Goal: Feedback & Contribution: Submit feedback/report problem

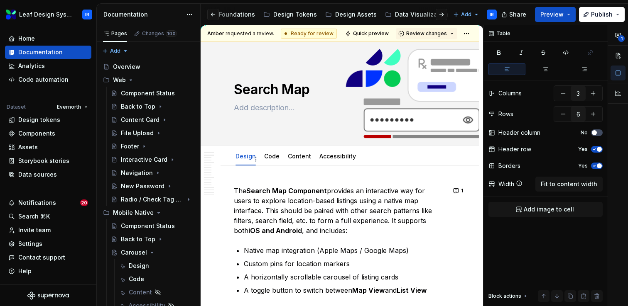
scroll to position [0, 87]
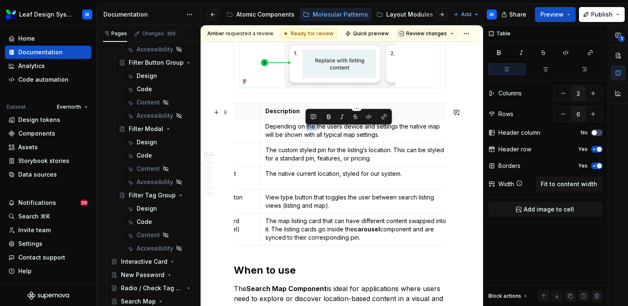
drag, startPoint x: 315, startPoint y: 132, endPoint x: 306, endPoint y: 133, distance: 9.6
click at [306, 133] on p "Depending on the the users device and settings the native map will be shown wit…" at bounding box center [356, 130] width 182 height 17
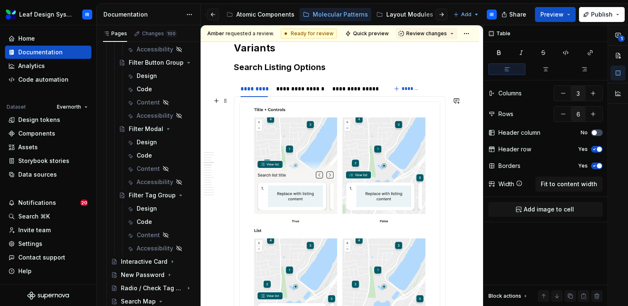
scroll to position [1401, 0]
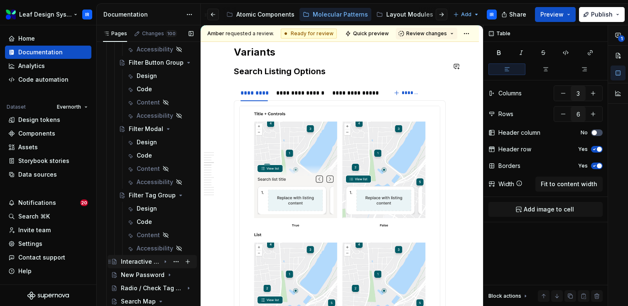
type textarea "*"
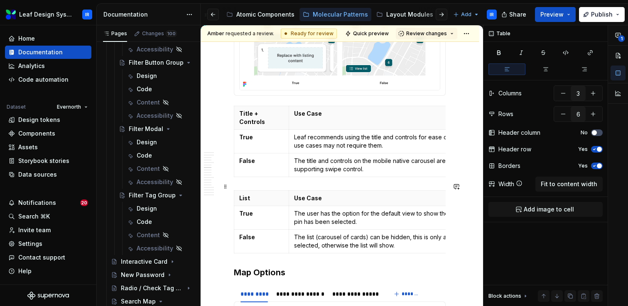
scroll to position [1670, 0]
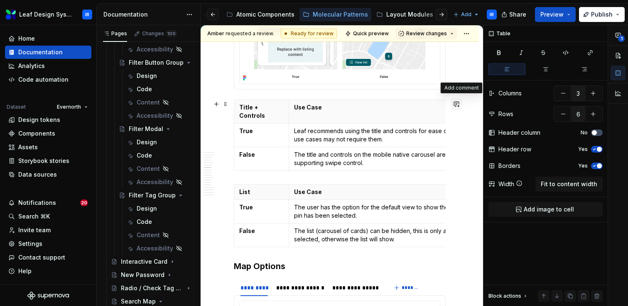
click at [461, 103] on button "button" at bounding box center [456, 104] width 12 height 12
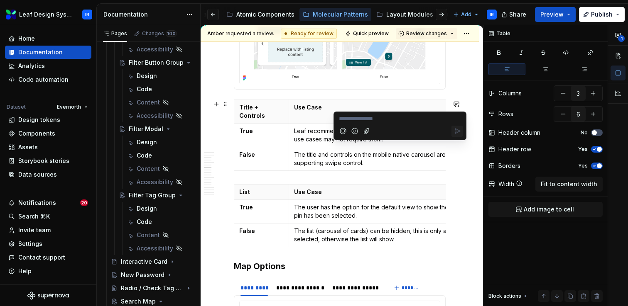
click at [374, 118] on p "**********" at bounding box center [400, 119] width 122 height 9
click at [355, 105] on span "Amber" at bounding box center [353, 108] width 18 height 8
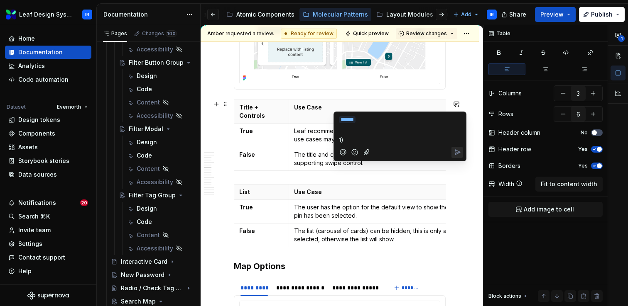
click at [379, 120] on p "﻿ * ***** ﻿" at bounding box center [400, 120] width 122 height 10
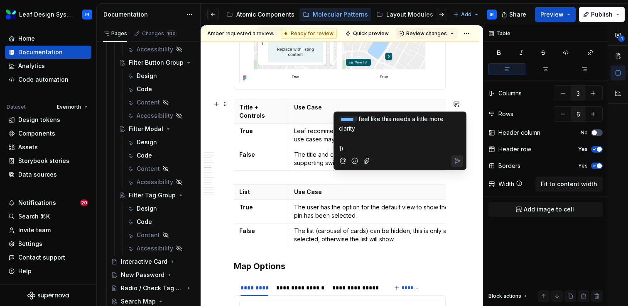
drag, startPoint x: 365, startPoint y: 126, endPoint x: 369, endPoint y: 117, distance: 9.1
click at [369, 117] on p "﻿ * ***** ﻿ I feel like this needs a little more clarity" at bounding box center [400, 124] width 122 height 18
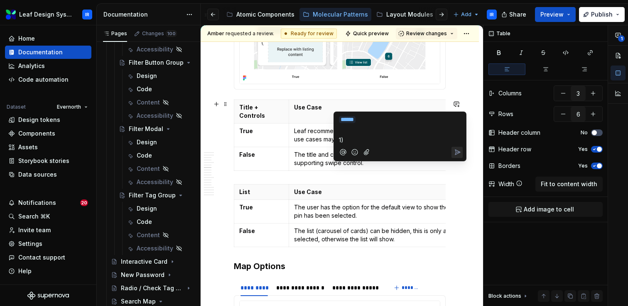
click at [354, 140] on p "1)" at bounding box center [400, 140] width 122 height 9
drag, startPoint x: 416, startPoint y: 141, endPoint x: 345, endPoint y: 141, distance: 70.6
click at [345, 141] on p "1) I'm a little confused as" at bounding box center [400, 140] width 122 height 9
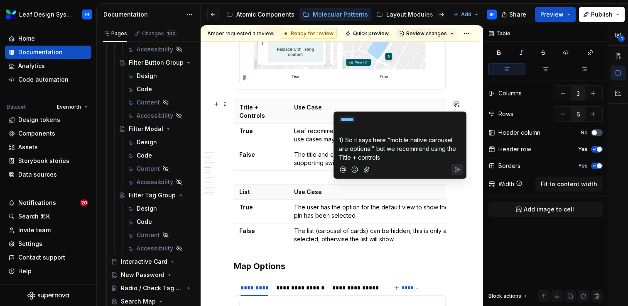
click at [342, 158] on span "1) So it says here "mobile native carousel are optional" but we recommend using…" at bounding box center [398, 149] width 119 height 24
click at [388, 159] on p "1) So it says here "mobile native carousel are optional" but we recommend using…" at bounding box center [400, 149] width 122 height 26
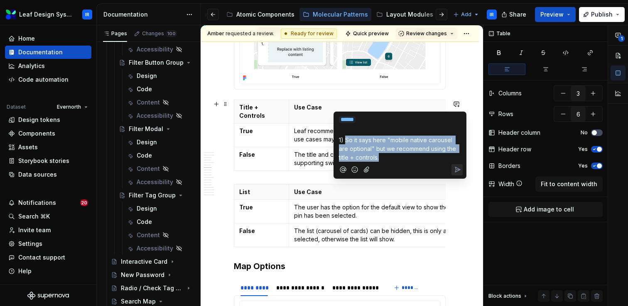
drag, startPoint x: 380, startPoint y: 156, endPoint x: 346, endPoint y: 142, distance: 37.1
click at [346, 142] on p "1) So it says here "mobile native carousel are optional" but we recommend using…" at bounding box center [400, 149] width 122 height 26
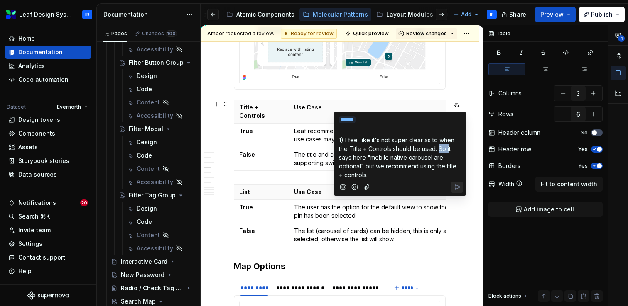
drag, startPoint x: 449, startPoint y: 148, endPoint x: 439, endPoint y: 148, distance: 9.5
click at [439, 148] on span "1) I feel like it's not super clear as to when the Title + Controls should be u…" at bounding box center [398, 158] width 119 height 42
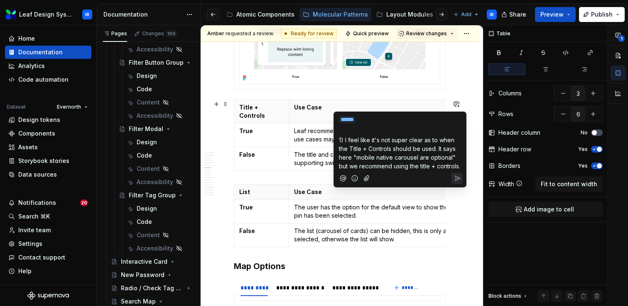
click at [345, 157] on span "1) I feel like it's not super clear as to when the Title + Controls should be u…" at bounding box center [399, 153] width 121 height 33
click at [340, 156] on span "1) I feel like it's not super clear as to when the Title + Controls should be u…" at bounding box center [398, 153] width 118 height 33
click at [452, 164] on p "1) I feel like it's not super clear as to when the Title + Controls should be u…" at bounding box center [400, 153] width 122 height 35
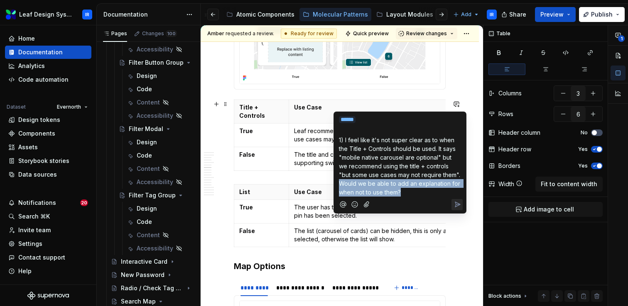
drag, startPoint x: 409, startPoint y: 188, endPoint x: 340, endPoint y: 186, distance: 69.0
click at [340, 186] on p "1) I feel like it's not super clear as to when the Title + Controls should be u…" at bounding box center [400, 166] width 122 height 61
drag, startPoint x: 390, startPoint y: 189, endPoint x: 449, endPoint y: 177, distance: 59.8
click at [449, 177] on p "1) I feel like it's not super clear as to when the Title + Controls should be u…" at bounding box center [400, 166] width 122 height 61
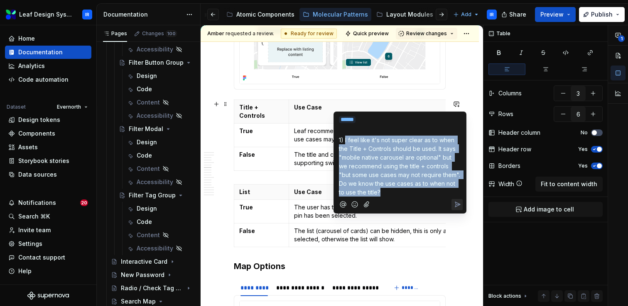
drag, startPoint x: 344, startPoint y: 140, endPoint x: 332, endPoint y: 140, distance: 12.0
click at [332, 140] on body "Leaf Design System IR Home Documentation Analytics Code automation Dataset Ever…" at bounding box center [314, 153] width 628 height 306
click at [344, 140] on span "1) I feel like it's not super clear as to when the Title + Controls should be u…" at bounding box center [400, 166] width 123 height 59
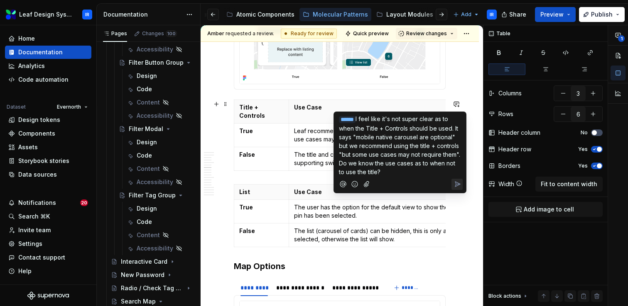
click at [340, 162] on span "I feel like it's not super clear as to when the Title + Controls should be used…" at bounding box center [400, 145] width 123 height 60
click at [460, 154] on span "I feel like it's not super clear as to when the Title + Controls should be used…" at bounding box center [400, 145] width 123 height 60
click at [340, 164] on span "I feel like it's not super clear as to when the Title + Controls should be used…" at bounding box center [400, 145] width 123 height 60
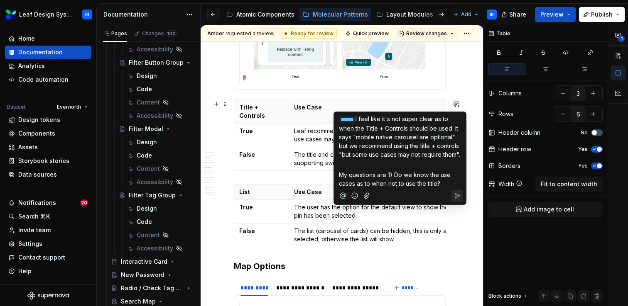
click at [443, 183] on p "My questions are 1) Do we know the use cases as to when not to use the title?" at bounding box center [400, 179] width 122 height 17
drag, startPoint x: 357, startPoint y: 185, endPoint x: 372, endPoint y: 185, distance: 14.1
click at [372, 185] on span "My questions are 1) Do we know the use cases as to when not to use the title?" at bounding box center [395, 179] width 113 height 16
click at [445, 184] on p "My questions are 1) Do we know the use cases as to when not to use the title?" at bounding box center [400, 179] width 122 height 17
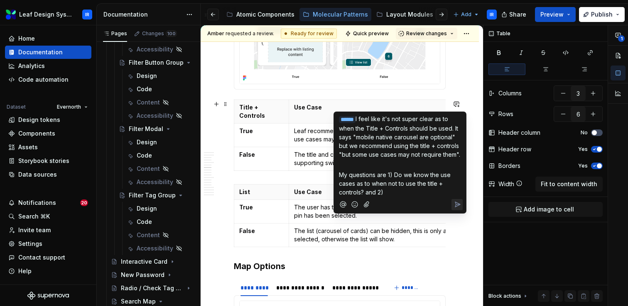
click at [399, 175] on span "My questions are 1) Do we know the use cases as to when not to use the title + …" at bounding box center [395, 183] width 113 height 24
click at [364, 193] on span "My questions are 1) Do we know the use cases as to when not to use the title + …" at bounding box center [395, 183] width 113 height 24
drag, startPoint x: 386, startPoint y: 193, endPoint x: 366, endPoint y: 193, distance: 20.3
click at [366, 193] on p "My questions are 1) Do we know the use cases as to when not to use the title + …" at bounding box center [400, 184] width 122 height 26
click at [396, 189] on p "My questions are 1) Do we know the use cases as to when not to use the title + …" at bounding box center [400, 184] width 122 height 26
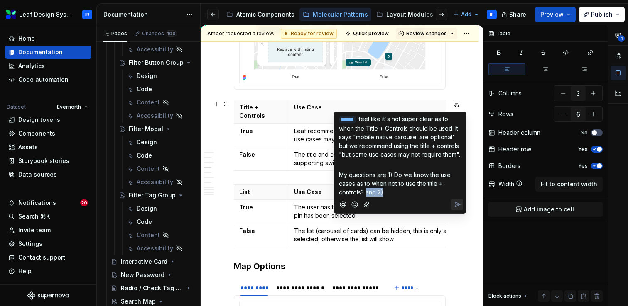
drag, startPoint x: 386, startPoint y: 191, endPoint x: 365, endPoint y: 192, distance: 20.8
click at [365, 192] on p "My questions are 1) Do we know the use cases as to when not to use the title + …" at bounding box center [400, 184] width 122 height 26
click at [387, 174] on span "My questions are 1) Do we know the use cases as to when not to use the title + …" at bounding box center [395, 183] width 113 height 24
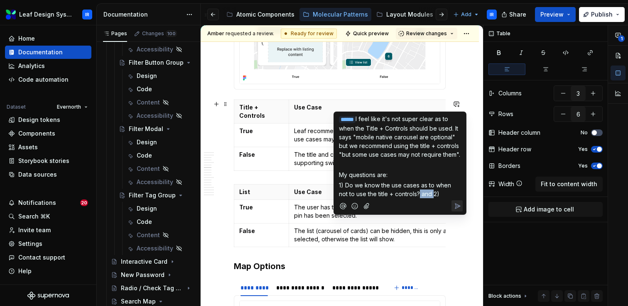
drag, startPoint x: 424, startPoint y: 192, endPoint x: 410, endPoint y: 191, distance: 14.1
click at [410, 191] on span "1) Do we know the use cases as to when not to use the title + controls? and 2)" at bounding box center [396, 190] width 114 height 16
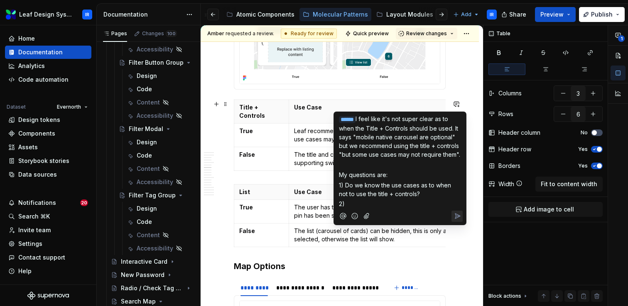
click at [420, 193] on p "1) Do we know the use cases as to when not to use the title + controls?" at bounding box center [400, 189] width 122 height 17
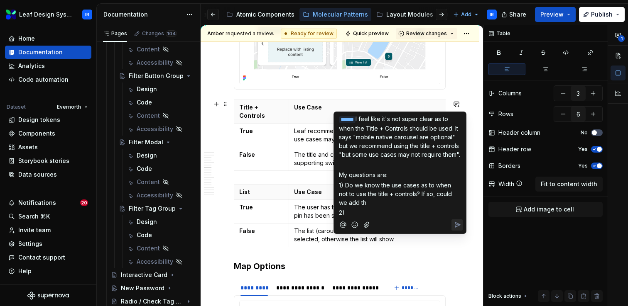
scroll to position [443, 0]
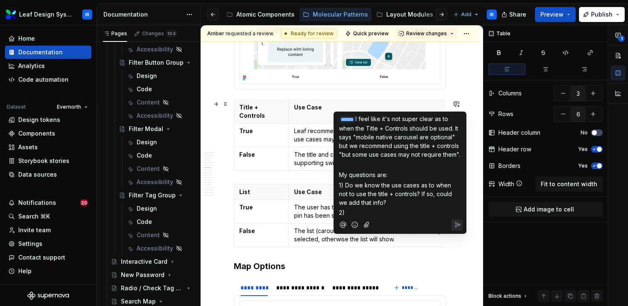
click at [365, 208] on p "2)" at bounding box center [400, 212] width 122 height 9
click at [374, 176] on span "My questions are:" at bounding box center [363, 174] width 49 height 7
click at [380, 174] on span "My question are:" at bounding box center [362, 174] width 46 height 7
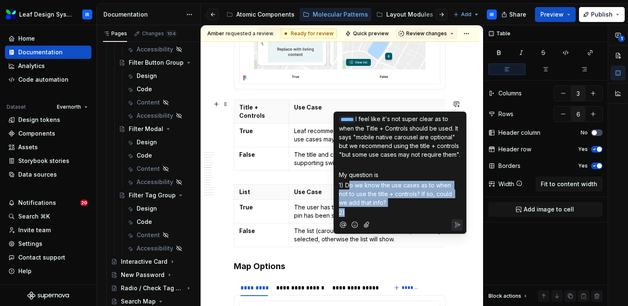
drag, startPoint x: 349, startPoint y: 185, endPoint x: 331, endPoint y: 185, distance: 17.4
click at [331, 185] on body "Leaf Design System IR Home Documentation Analytics Code automation Dataset Ever…" at bounding box center [314, 153] width 628 height 306
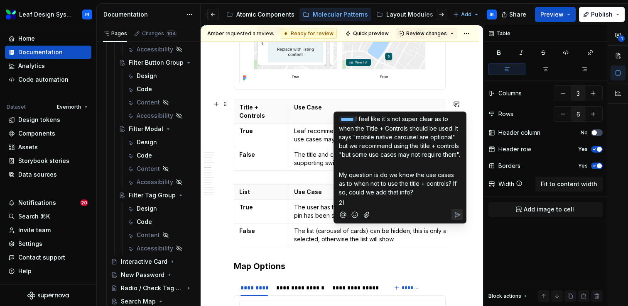
click at [340, 173] on span "My question is do we know the use cases as to when not to use the title + contr…" at bounding box center [398, 183] width 119 height 24
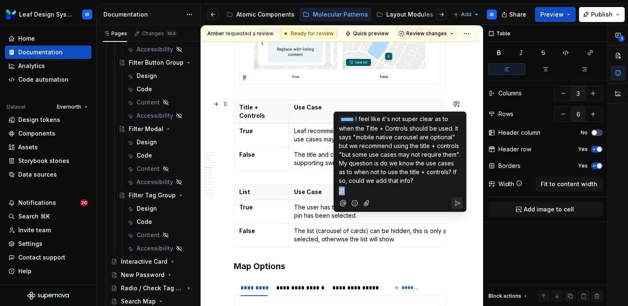
drag, startPoint x: 363, startPoint y: 189, endPoint x: 337, endPoint y: 188, distance: 26.6
click at [337, 188] on div "﻿ * ***** ﻿ I feel like it's not super clear as to when the Title + Controls sh…" at bounding box center [399, 153] width 125 height 83
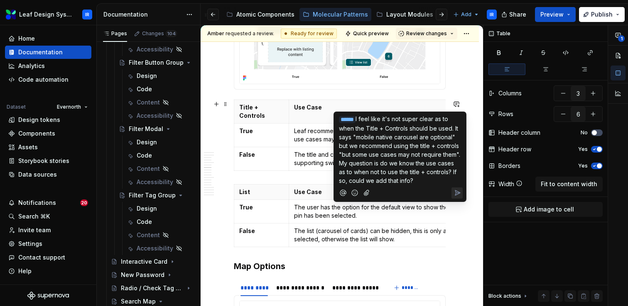
click at [463, 153] on div "﻿ * ***** ﻿ I feel like it's not super clear as to when the Title + Controls sh…" at bounding box center [399, 157] width 133 height 90
click at [460, 154] on span "I feel like it's not super clear as to when the Title + Controls should be used…" at bounding box center [400, 149] width 123 height 69
type textarea "*"
click at [456, 193] on icon "Send" at bounding box center [457, 193] width 8 height 8
type input "2"
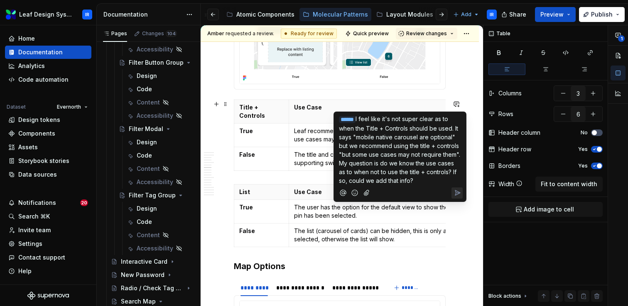
type input "3"
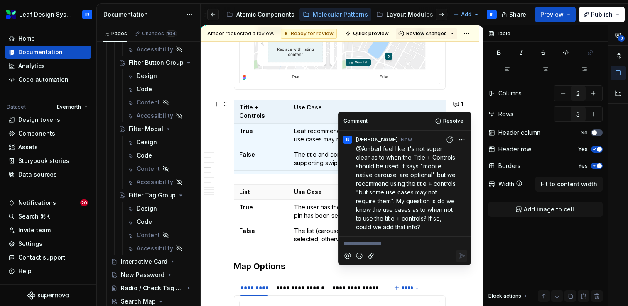
click at [296, 190] on th "Use Case" at bounding box center [418, 192] width 258 height 15
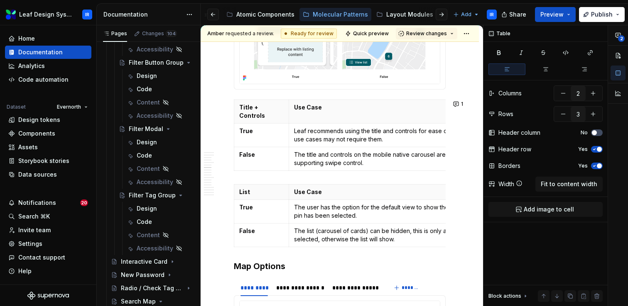
type textarea "*"
click at [459, 182] on button "button" at bounding box center [456, 181] width 12 height 12
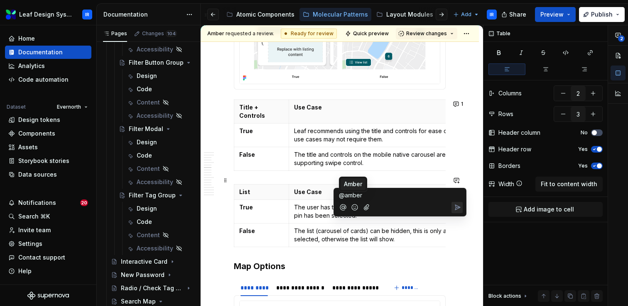
click at [350, 180] on span "Amber" at bounding box center [353, 184] width 18 height 8
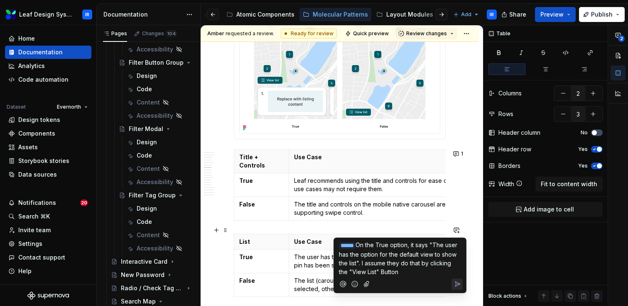
scroll to position [1620, 0]
click at [407, 272] on span "On the True option, it says "The user has the option for the default view to sh…" at bounding box center [399, 259] width 120 height 34
click at [433, 274] on p "﻿ * ***** ﻿ On the True option, it says "The user has the option for the defaul…" at bounding box center [400, 259] width 122 height 36
click at [440, 274] on p "﻿ * ***** ﻿ On the True option, it says "The user has the option for the defaul…" at bounding box center [400, 259] width 122 height 36
type textarea "*"
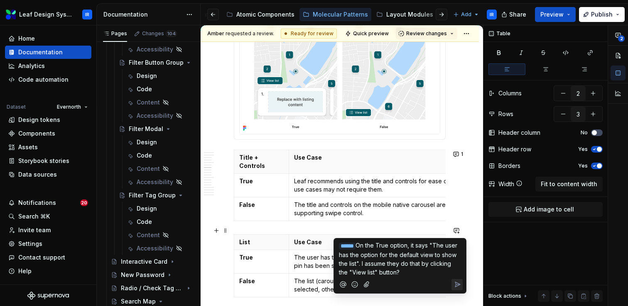
drag, startPoint x: 429, startPoint y: 271, endPoint x: 379, endPoint y: 265, distance: 50.2
click at [379, 265] on p "﻿ * ***** ﻿ On the True option, it says "The user has the option for the defaul…" at bounding box center [400, 259] width 122 height 36
click at [429, 269] on p "﻿ * ***** ﻿ On the True option, it says "The user has the option for the defaul…" at bounding box center [400, 259] width 122 height 36
drag, startPoint x: 428, startPoint y: 273, endPoint x: 379, endPoint y: 266, distance: 50.4
click at [379, 266] on p "﻿ * ***** ﻿ On the True option, it says "The user has the option for the defaul…" at bounding box center [400, 259] width 122 height 36
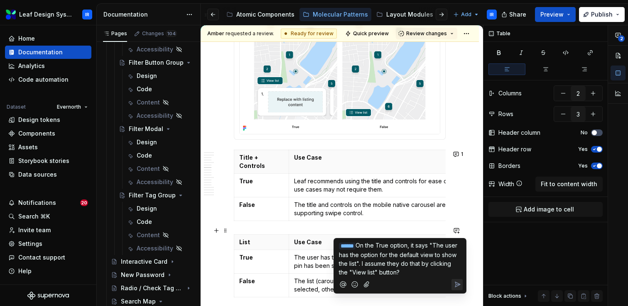
click at [379, 266] on span "On the True option, it says "The user has the option for the default view to sh…" at bounding box center [399, 259] width 120 height 34
drag, startPoint x: 374, startPoint y: 265, endPoint x: 445, endPoint y: 265, distance: 70.6
click at [445, 266] on span "On the True option, it says "The user has the option for the default view to sh…" at bounding box center [399, 259] width 120 height 34
click at [339, 274] on span "On the True option, it says "The user has the option for the default view to sh…" at bounding box center [400, 259] width 122 height 34
click at [430, 272] on p "﻿ * ***** ﻿ On the True option, it says "The user has the option for the defaul…" at bounding box center [400, 259] width 122 height 36
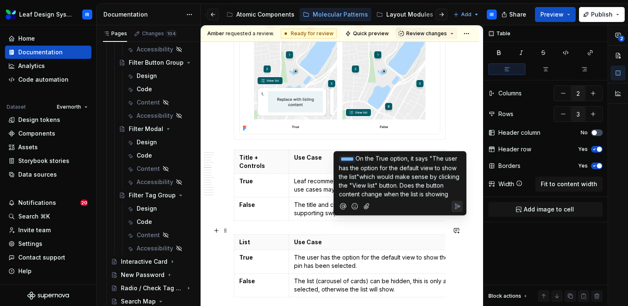
click at [444, 193] on span "On the True option, it says "The user has the option for the default view to sh…" at bounding box center [400, 176] width 122 height 43
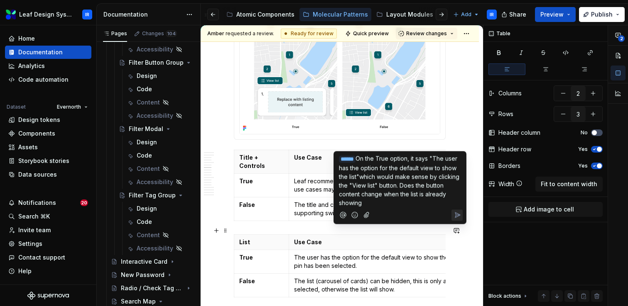
click at [390, 204] on p "﻿ * ***** ﻿ On the True option, it says "The user has the option for the defaul…" at bounding box center [400, 180] width 122 height 53
click at [377, 173] on span "On the True option, it says "The user has the option for the default view to sh…" at bounding box center [400, 180] width 122 height 51
click at [455, 215] on icon "Send" at bounding box center [457, 215] width 5 height 5
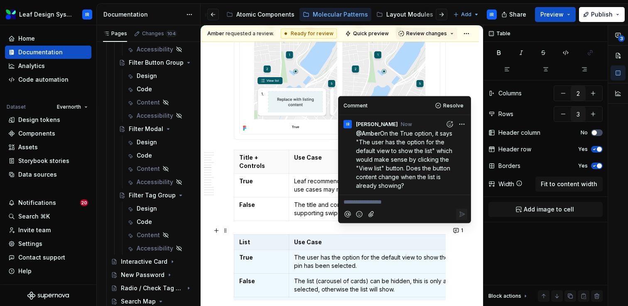
click at [457, 122] on html "Leaf Design System IR Home Documentation Analytics Code automation Dataset Ever…" at bounding box center [314, 153] width 628 height 306
click at [430, 140] on span "Edit comment" at bounding box center [435, 140] width 39 height 8
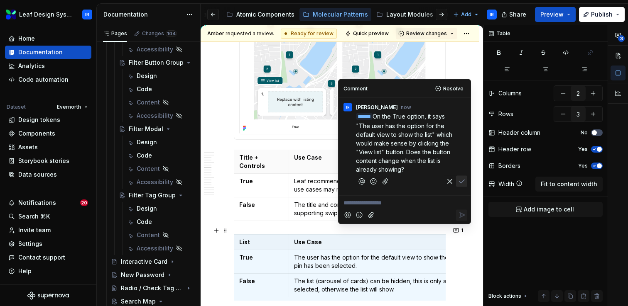
click at [398, 161] on span "On the True option, it says "The user has the option for the default view to sh…" at bounding box center [405, 142] width 98 height 60
click at [462, 181] on icon "Save" at bounding box center [461, 181] width 5 height 3
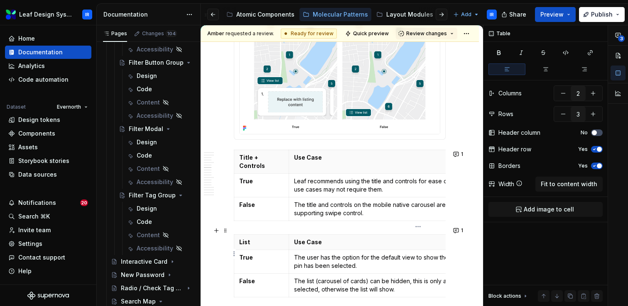
click at [298, 261] on p "The user has the option for the default view to show the list OR not to show th…" at bounding box center [418, 262] width 248 height 17
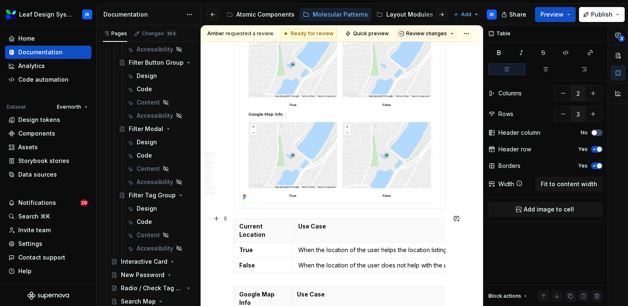
scroll to position [1950, 0]
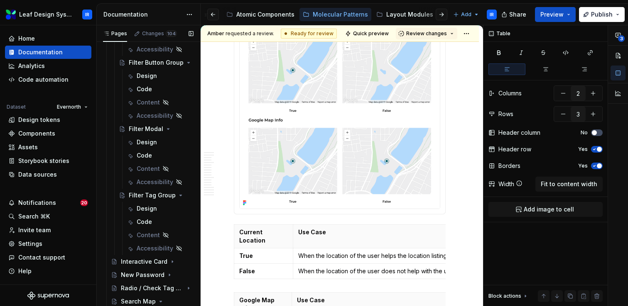
type textarea "*"
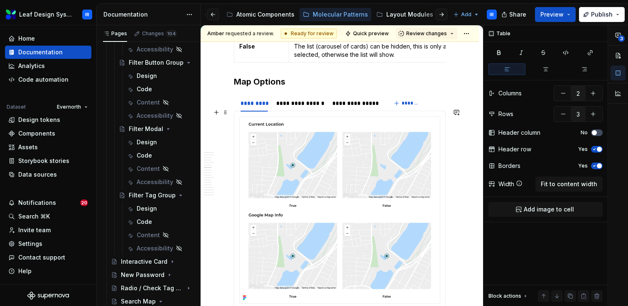
scroll to position [1693, 0]
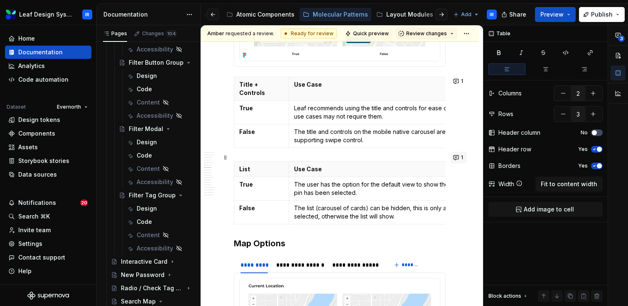
click at [462, 162] on button "1" at bounding box center [458, 158] width 16 height 12
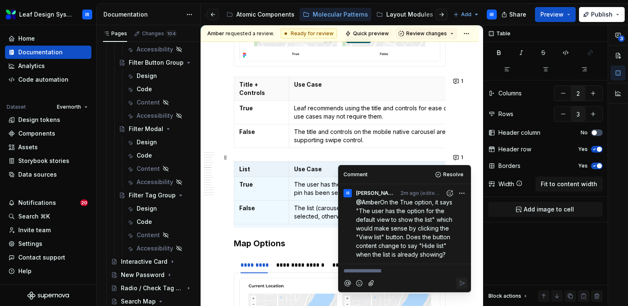
click at [447, 255] on p "@ Amber On the True option, it says "The user has the option for the default vi…" at bounding box center [406, 228] width 101 height 61
click at [441, 255] on span "On the True option, it says "The user has the option for the default view to sh…" at bounding box center [405, 228] width 98 height 59
click at [389, 270] on p "**********" at bounding box center [404, 271] width 122 height 9
click at [390, 273] on span "Oh wait, does it change to "View Map"?" at bounding box center [398, 271] width 110 height 7
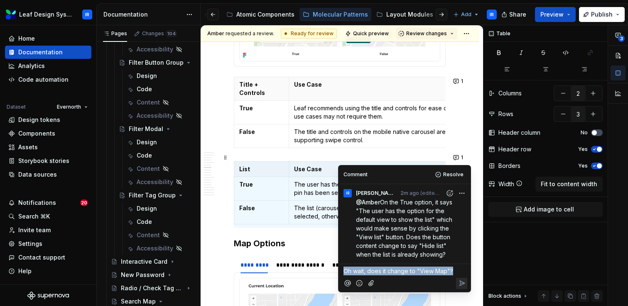
click at [390, 273] on span "Oh wait, does it change to "View Map"?" at bounding box center [398, 271] width 110 height 7
click at [462, 193] on html "Leaf Design System IR Home Documentation Analytics Code automation Dataset Ever…" at bounding box center [314, 153] width 628 height 306
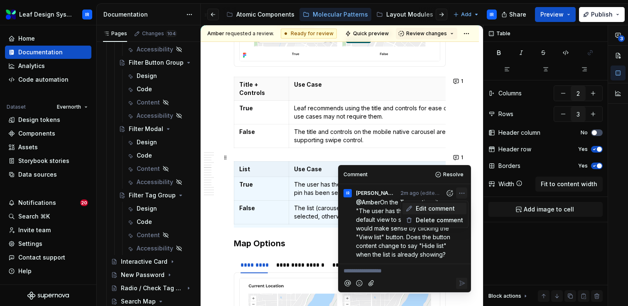
click at [441, 213] on span "Edit comment" at bounding box center [435, 209] width 39 height 8
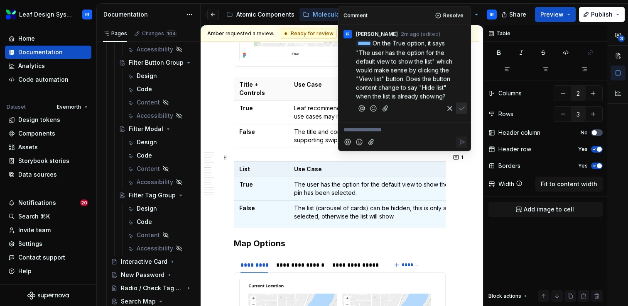
click at [429, 87] on span "On the True option, it says "The user has the option for the default view to sh…" at bounding box center [405, 69] width 98 height 60
click at [463, 108] on icon "Save" at bounding box center [461, 108] width 8 height 8
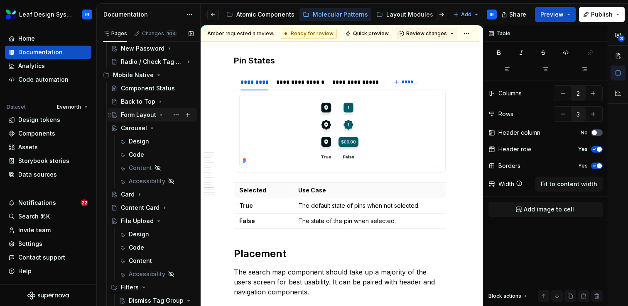
scroll to position [200, 0]
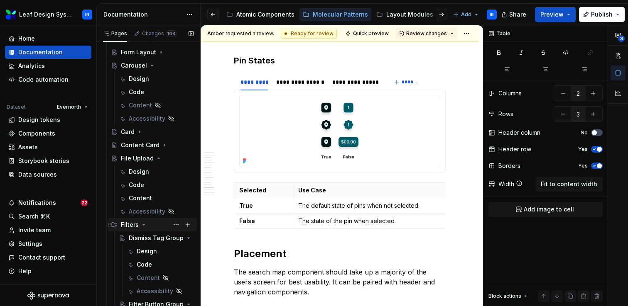
click at [143, 228] on icon "Page tree" at bounding box center [143, 225] width 7 height 7
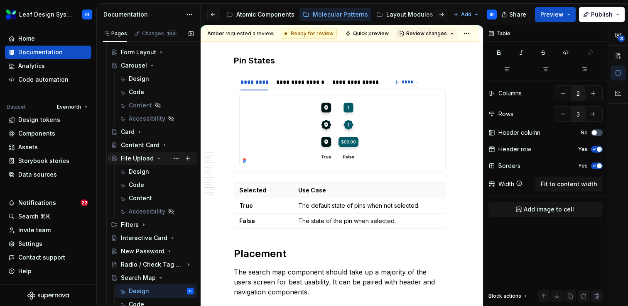
click at [158, 158] on icon "Page tree" at bounding box center [159, 158] width 2 height 1
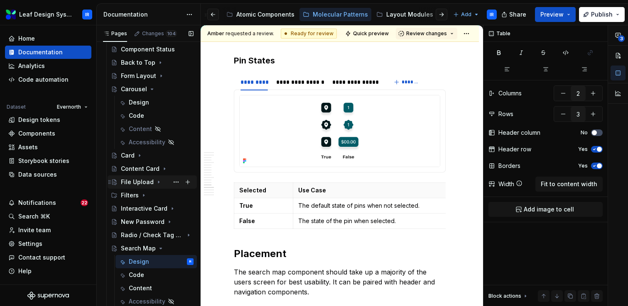
scroll to position [177, 0]
click at [139, 105] on div "Design" at bounding box center [139, 102] width 20 height 8
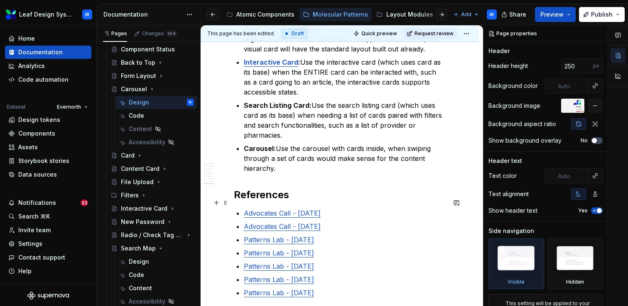
scroll to position [1726, 0]
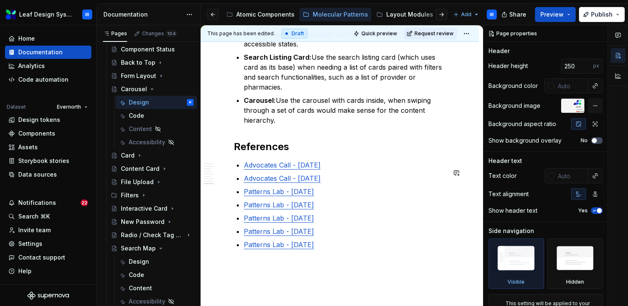
type textarea "*"
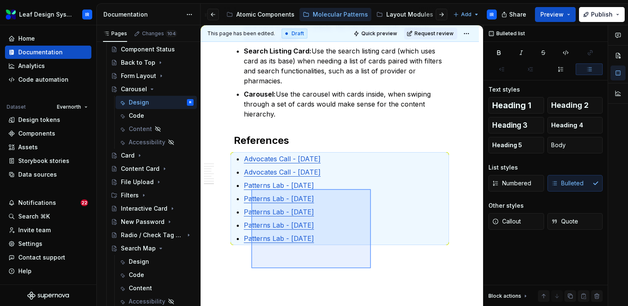
drag, startPoint x: 368, startPoint y: 273, endPoint x: 251, endPoint y: 189, distance: 143.4
click at [251, 189] on div "**********" at bounding box center [341, 165] width 282 height 281
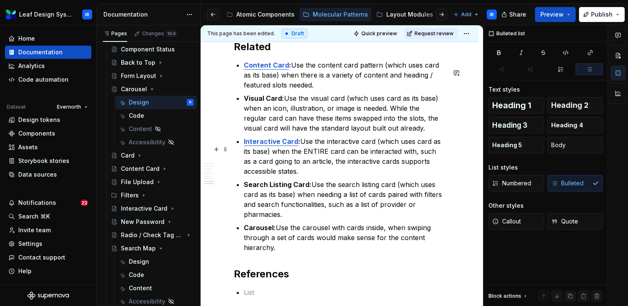
scroll to position [1660, 0]
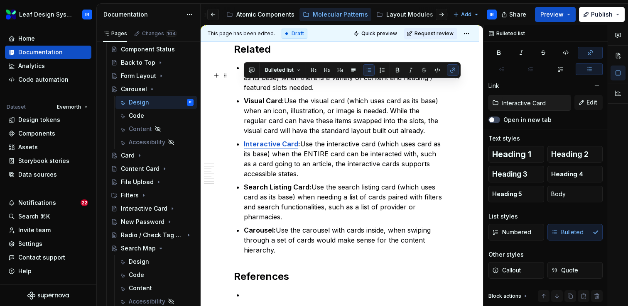
type input "Content Card"
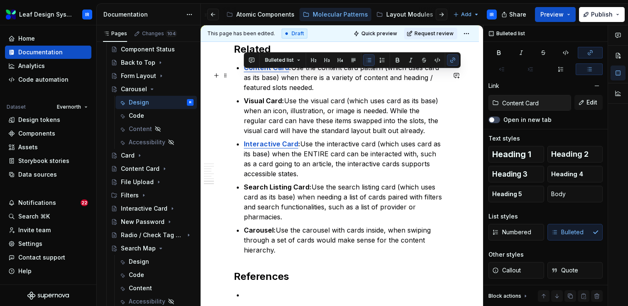
drag, startPoint x: 280, startPoint y: 259, endPoint x: 242, endPoint y: 75, distance: 188.2
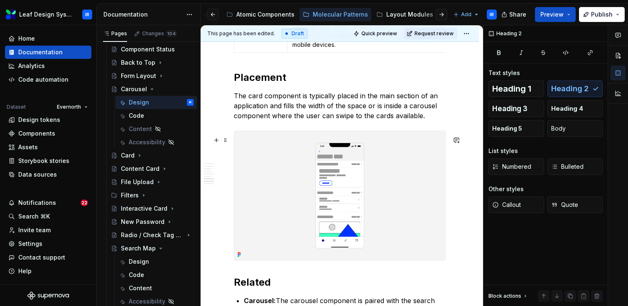
scroll to position [1425, 0]
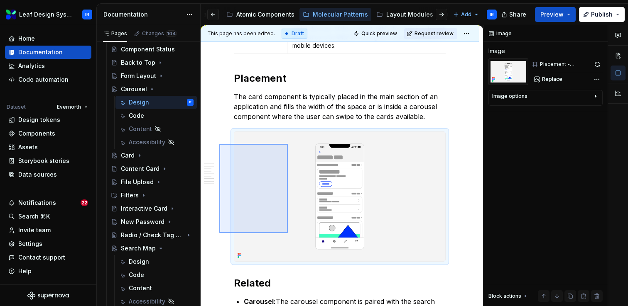
drag, startPoint x: 219, startPoint y: 233, endPoint x: 288, endPoint y: 144, distance: 112.5
click at [288, 144] on div "**********" at bounding box center [341, 165] width 282 height 281
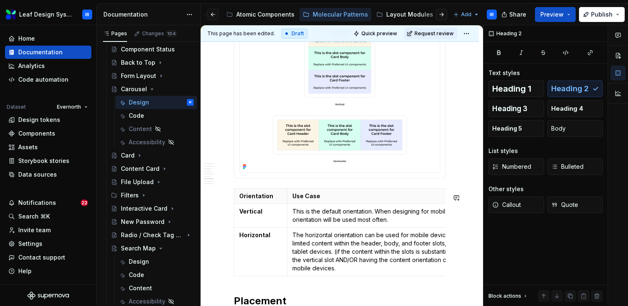
scroll to position [1201, 0]
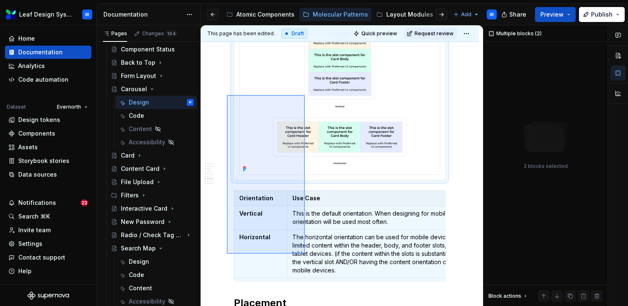
drag, startPoint x: 227, startPoint y: 254, endPoint x: 305, endPoint y: 95, distance: 177.5
click at [305, 95] on div "**********" at bounding box center [341, 165] width 282 height 281
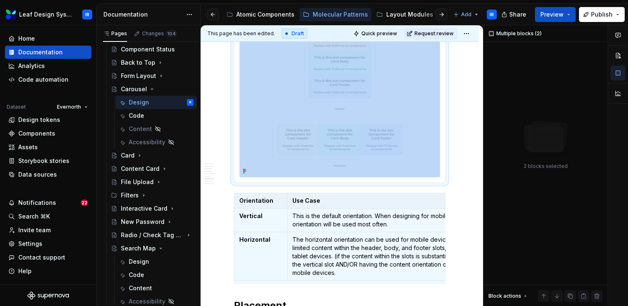
scroll to position [1198, 0]
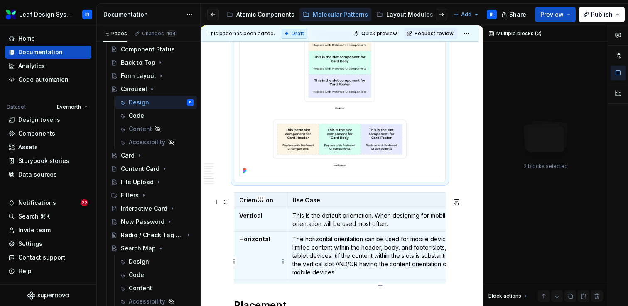
click at [258, 238] on td "Horizontal" at bounding box center [260, 256] width 53 height 49
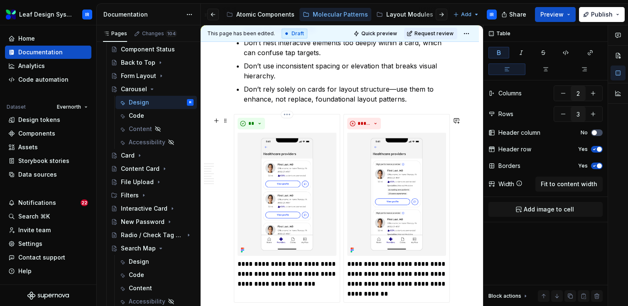
scroll to position [804, 0]
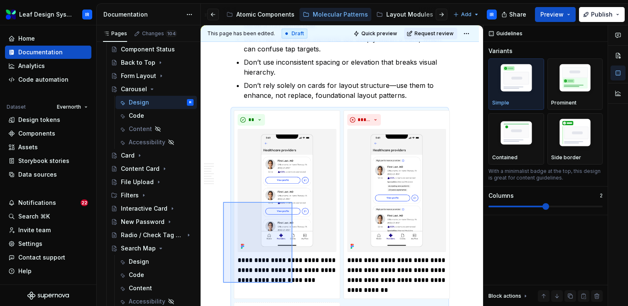
drag, startPoint x: 223, startPoint y: 289, endPoint x: 293, endPoint y: 202, distance: 111.3
click at [293, 202] on div "**********" at bounding box center [341, 165] width 282 height 281
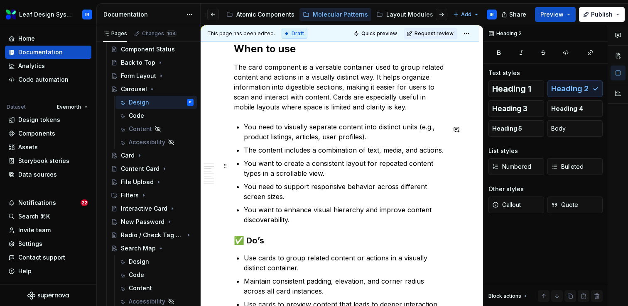
scroll to position [422, 0]
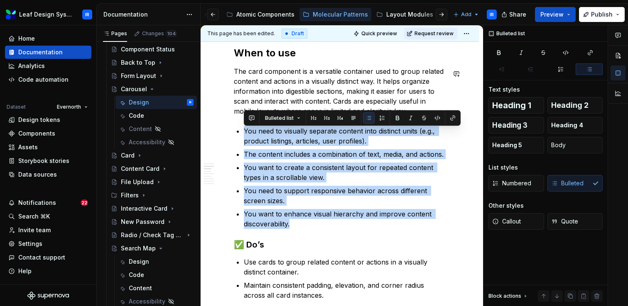
drag, startPoint x: 297, startPoint y: 225, endPoint x: 233, endPoint y: 121, distance: 121.5
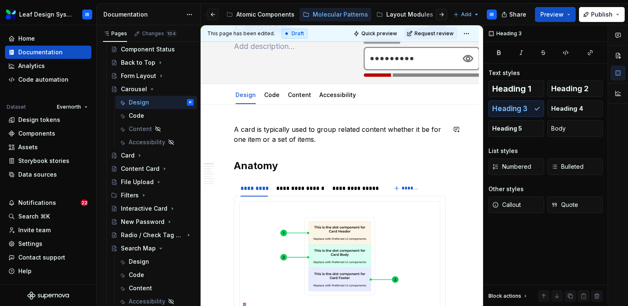
scroll to position [60, 0]
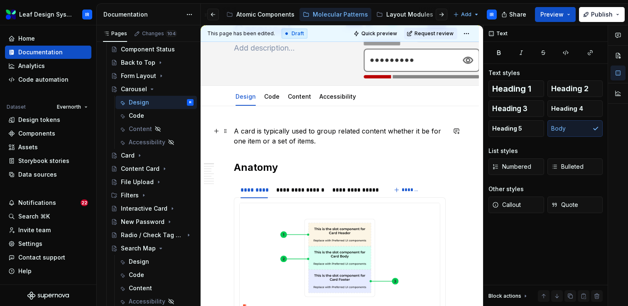
click at [235, 131] on p "A card is typically used to group related content whether it be for one item or…" at bounding box center [340, 136] width 212 height 20
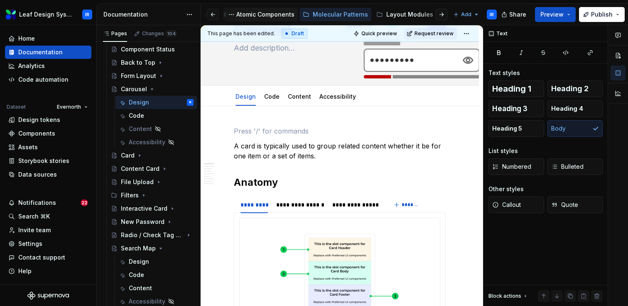
click at [247, 16] on div "Atomic Components" at bounding box center [265, 14] width 58 height 8
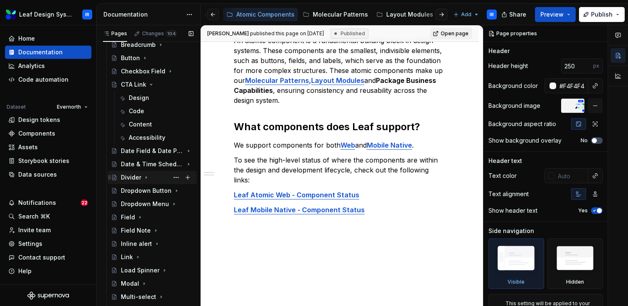
scroll to position [112, 0]
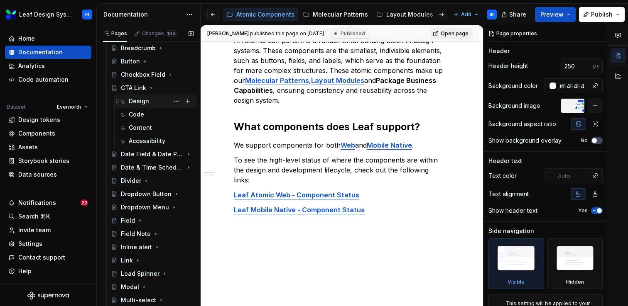
click at [139, 100] on div "Design" at bounding box center [139, 101] width 20 height 8
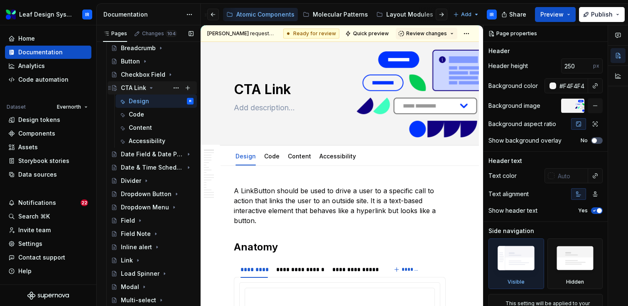
click at [151, 90] on icon "Page tree" at bounding box center [151, 88] width 7 height 7
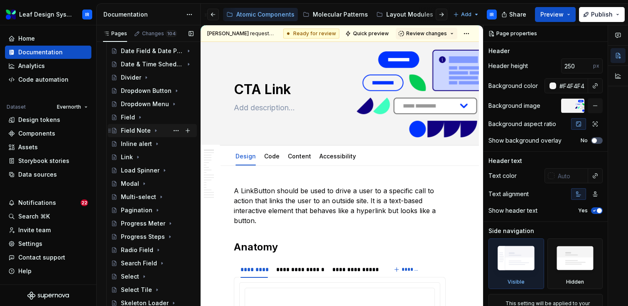
scroll to position [166, 0]
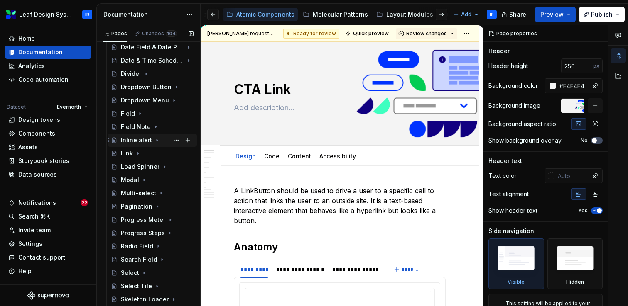
click at [154, 140] on icon "Page tree" at bounding box center [157, 140] width 7 height 7
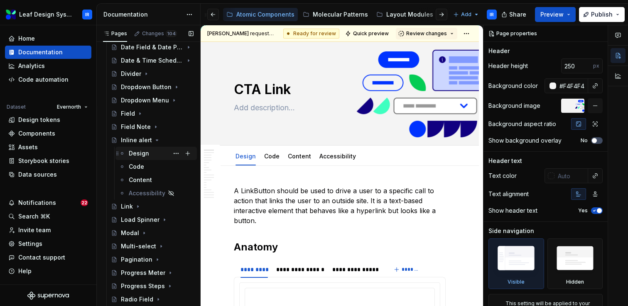
click at [142, 157] on div "Design" at bounding box center [139, 153] width 20 height 8
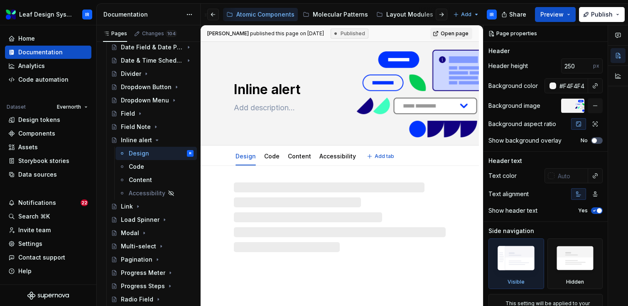
click at [281, 92] on textarea "Inline alert" at bounding box center [338, 90] width 212 height 20
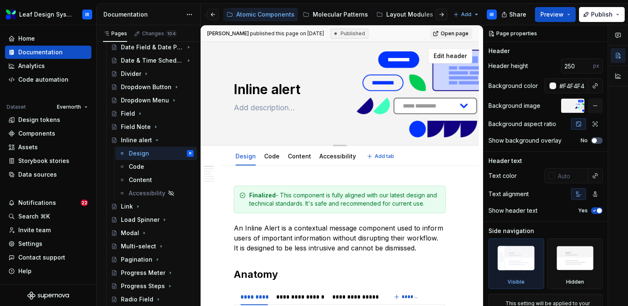
type textarea "*"
type textarea "Inline lert"
type textarea "*"
type textarea "Inline Alert"
type textarea "*"
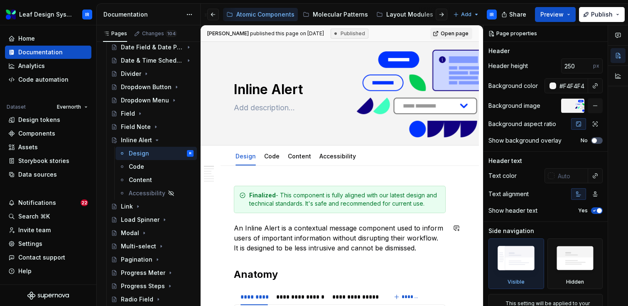
type textarea "Inline Alert"
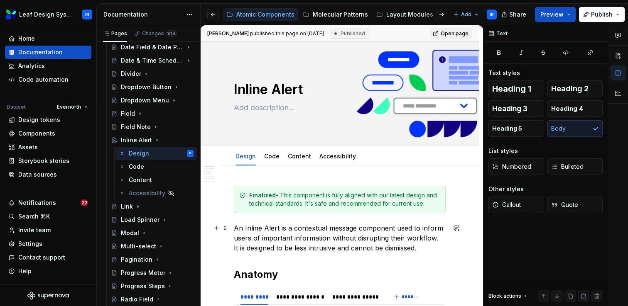
click at [269, 235] on p "An Inline Alert is a contextual message component used to inform users of impor…" at bounding box center [340, 238] width 212 height 30
click at [274, 162] on div "Code" at bounding box center [272, 156] width 22 height 13
click at [271, 160] on div "Code" at bounding box center [271, 156] width 15 height 8
click at [272, 159] on link "Code" at bounding box center [271, 156] width 15 height 7
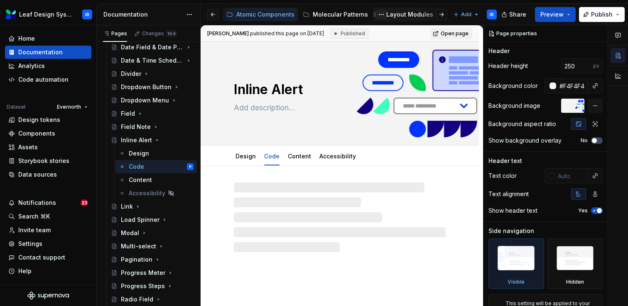
scroll to position [0, 273]
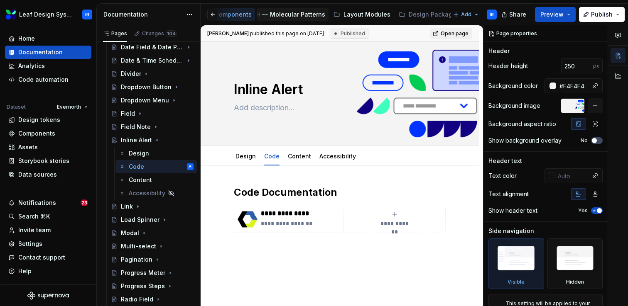
click at [296, 18] on div "Molecular Patterns" at bounding box center [297, 14] width 55 height 8
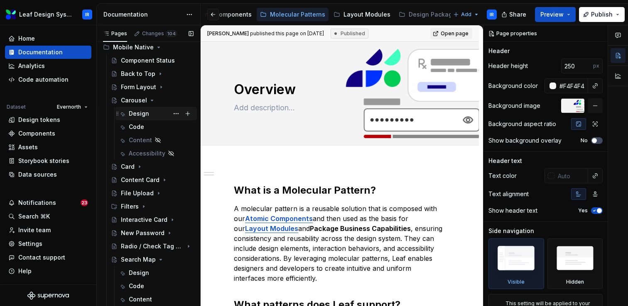
click at [144, 115] on div "Design" at bounding box center [139, 114] width 20 height 8
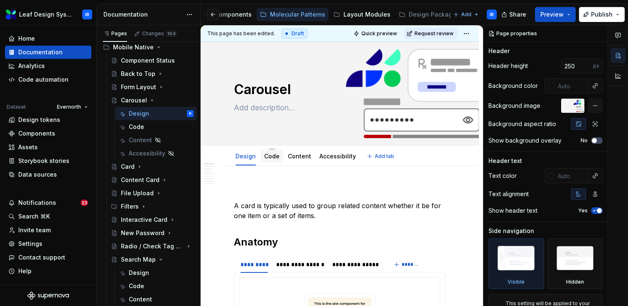
click at [265, 163] on div "Code" at bounding box center [272, 156] width 22 height 13
click at [272, 159] on link "Code" at bounding box center [271, 156] width 15 height 7
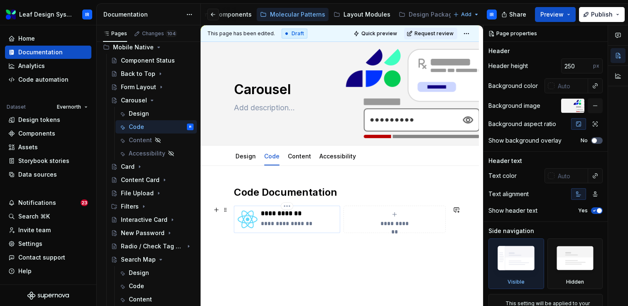
click at [286, 225] on p "**********" at bounding box center [299, 224] width 76 height 8
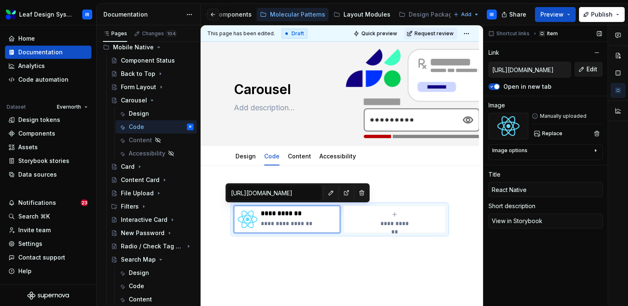
click at [584, 69] on button "Edit" at bounding box center [588, 69] width 28 height 15
type textarea "*"
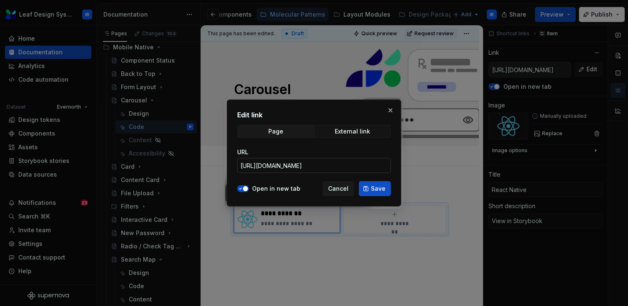
click at [329, 166] on input "[URL][DOMAIN_NAME]" at bounding box center [314, 165] width 154 height 15
paste input "docs/leaf-molecular-components-carousel--documentation"
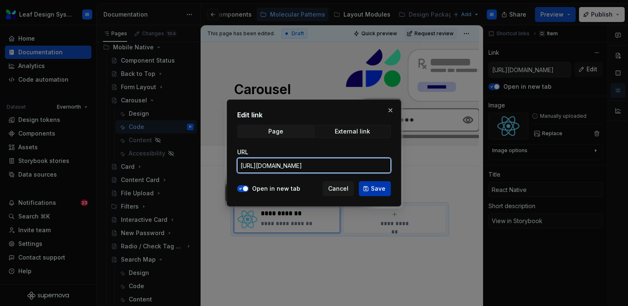
type input "[URL][DOMAIN_NAME]"
click at [378, 189] on span "Save" at bounding box center [378, 189] width 15 height 8
type textarea "*"
type input "[URL][DOMAIN_NAME]"
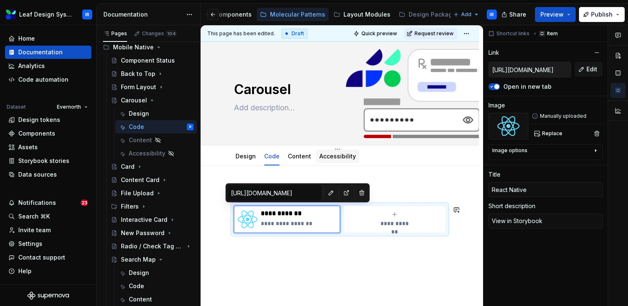
type textarea "*"
type input "[URL][DOMAIN_NAME]"
click at [470, 34] on html "Leaf Design System IR Home Documentation Analytics Code automation Dataset Ever…" at bounding box center [314, 153] width 628 height 306
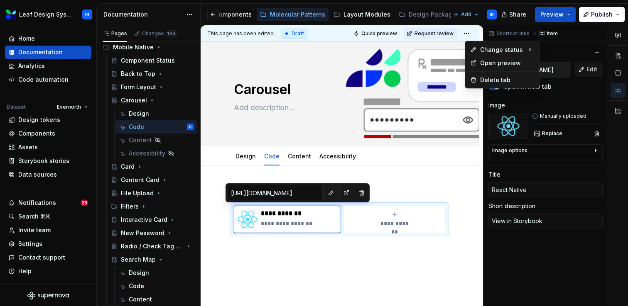
click at [238, 166] on html "Leaf Design System IR Home Documentation Analytics Code automation Dataset Ever…" at bounding box center [314, 153] width 628 height 306
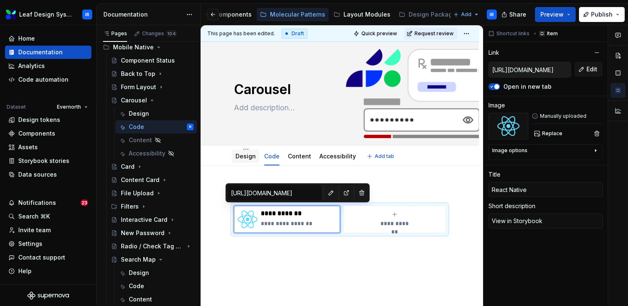
click at [248, 158] on link "Design" at bounding box center [245, 156] width 20 height 7
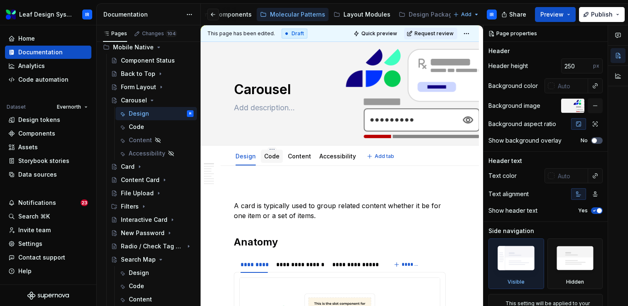
click at [268, 161] on div "Code" at bounding box center [271, 157] width 15 height 10
click at [269, 159] on link "Code" at bounding box center [271, 156] width 15 height 7
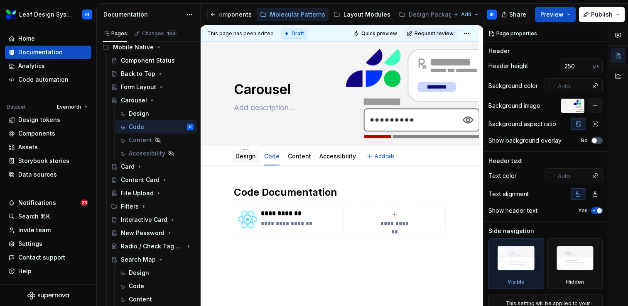
click at [238, 160] on div "Design" at bounding box center [245, 156] width 20 height 8
click at [247, 162] on div "Design" at bounding box center [245, 156] width 27 height 13
click at [245, 158] on link "Design" at bounding box center [245, 156] width 20 height 7
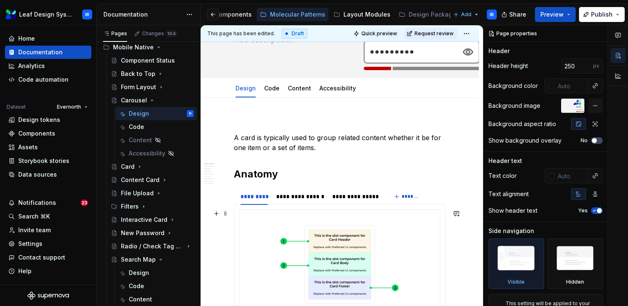
scroll to position [75, 0]
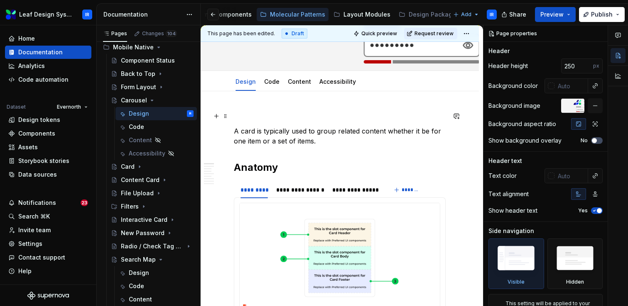
click at [247, 112] on p at bounding box center [340, 116] width 212 height 10
click at [227, 15] on div at bounding box center [220, 14] width 32 height 15
click at [212, 18] on button "button" at bounding box center [213, 15] width 12 height 12
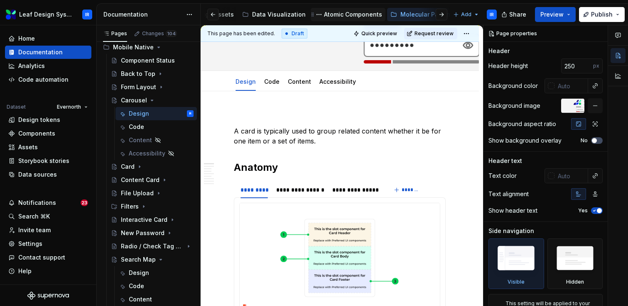
click at [337, 19] on div "Atomic Components" at bounding box center [348, 15] width 68 height 10
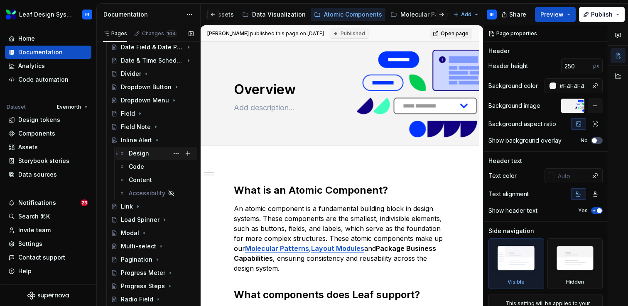
click at [142, 159] on div "Design" at bounding box center [161, 154] width 65 height 12
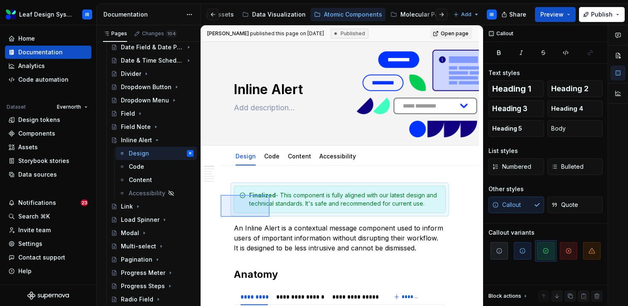
drag, startPoint x: 227, startPoint y: 213, endPoint x: 269, endPoint y: 195, distance: 46.3
click at [269, 195] on div "**********" at bounding box center [341, 165] width 282 height 281
click at [402, 16] on div "Molecular Patterns" at bounding box center [427, 14] width 55 height 8
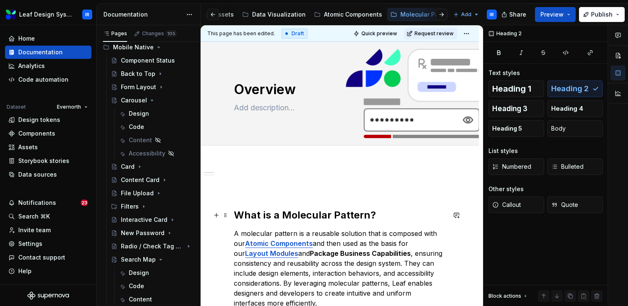
click at [235, 215] on h2 "What is a Molecular Pattern?" at bounding box center [340, 215] width 212 height 13
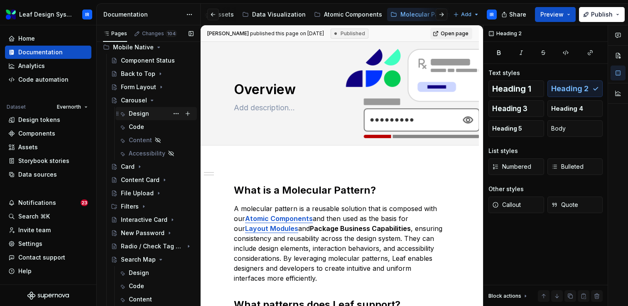
click at [138, 118] on div "Design" at bounding box center [161, 114] width 65 height 12
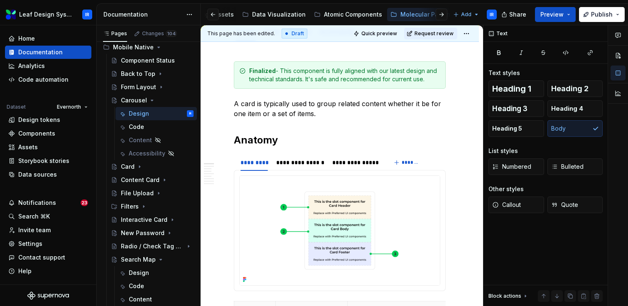
scroll to position [166, 0]
type textarea "*"
click at [270, 109] on p "A card is typically used to group related content whether it be for one item or…" at bounding box center [340, 109] width 212 height 20
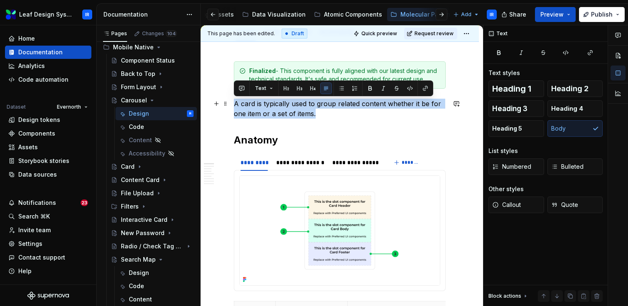
click at [270, 109] on p "A card is typically used to group related content whether it be for one item or…" at bounding box center [340, 109] width 212 height 20
